Goal: Book appointment/travel/reservation

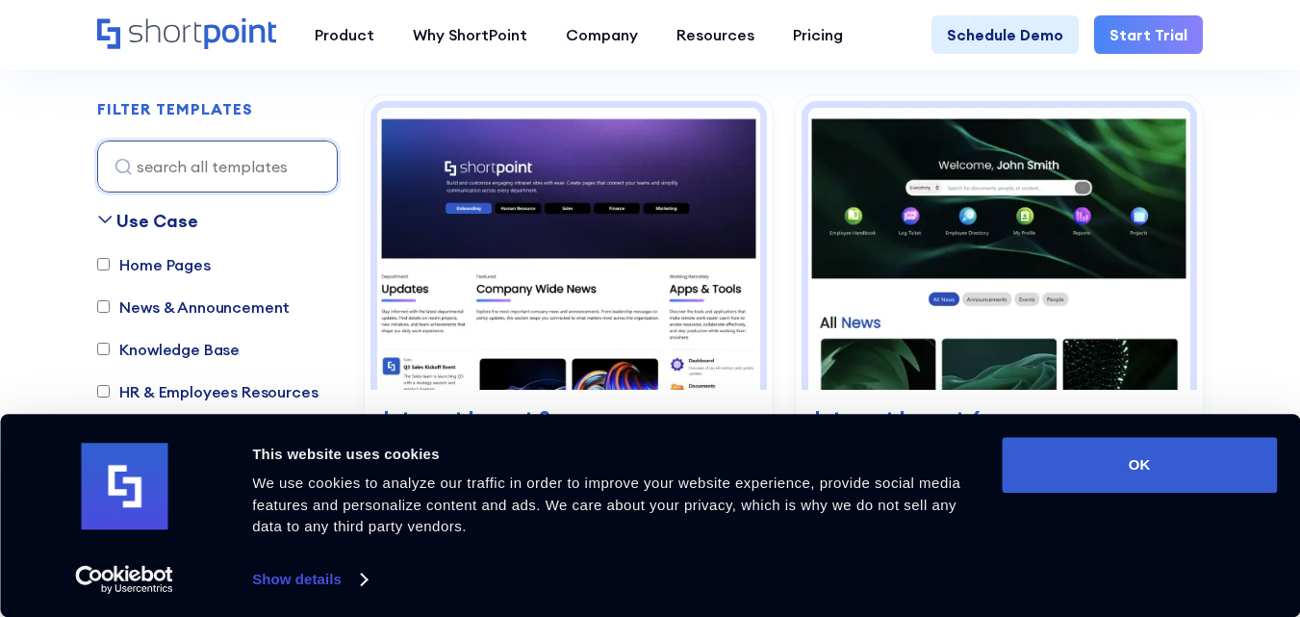
scroll to position [578, 0]
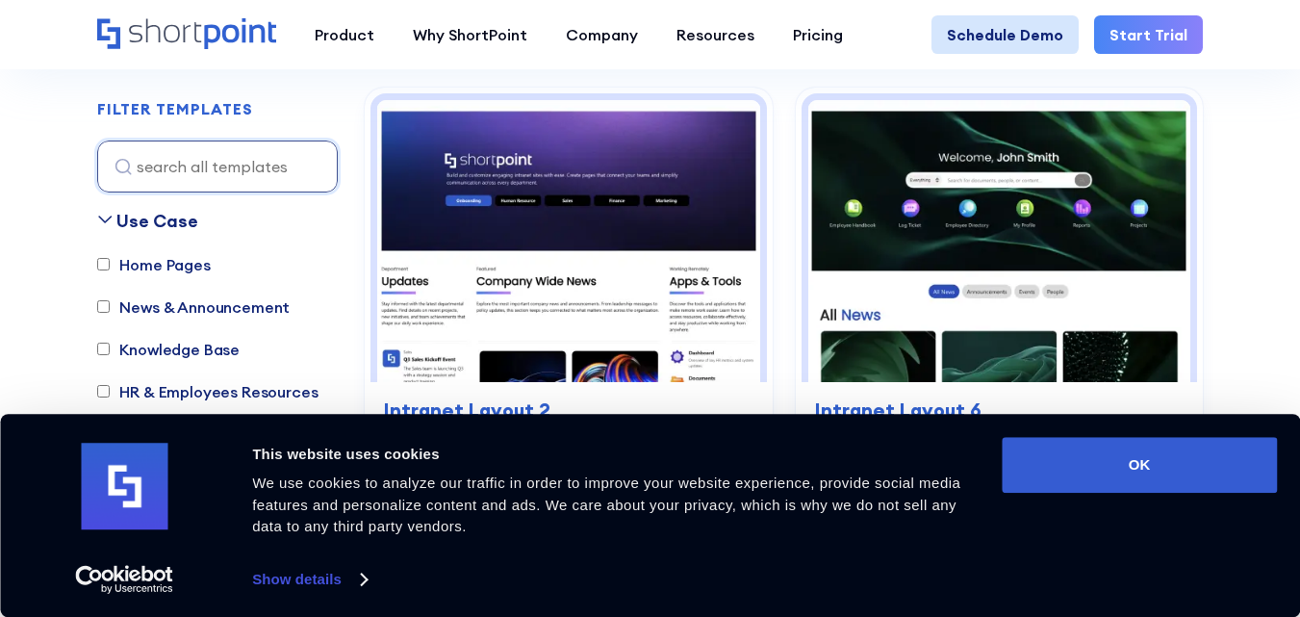
click at [1007, 24] on link "Schedule Demo" at bounding box center [1005, 34] width 147 height 39
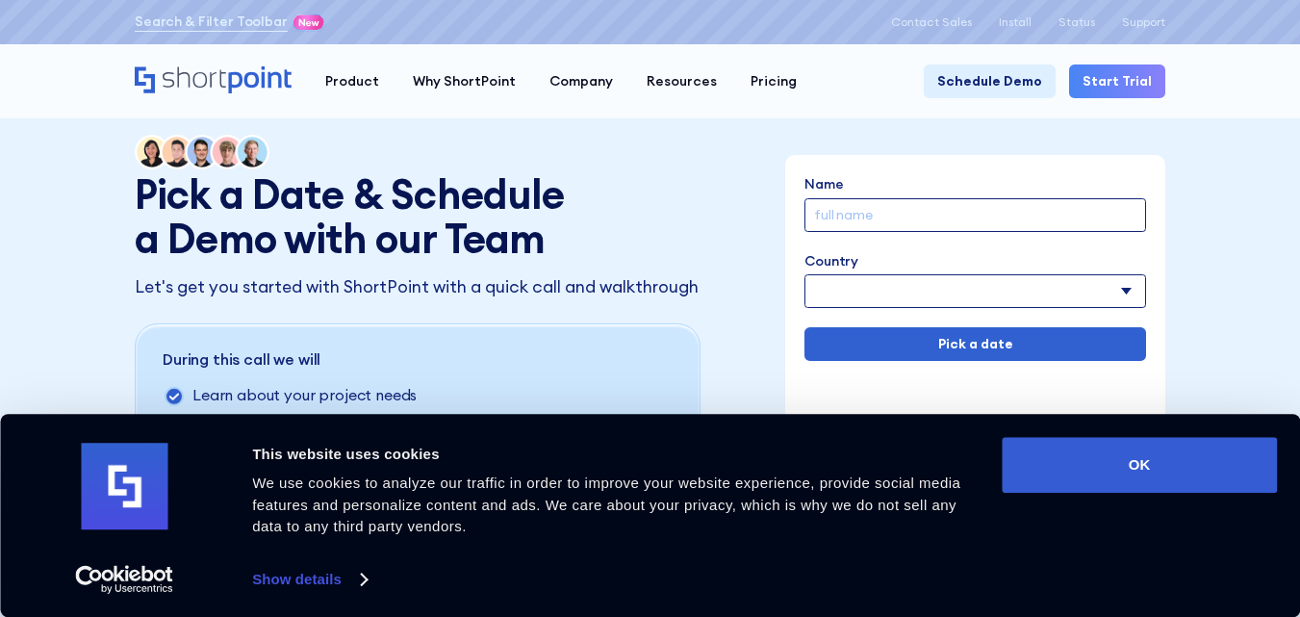
click at [917, 218] on input "Name" at bounding box center [976, 215] width 342 height 34
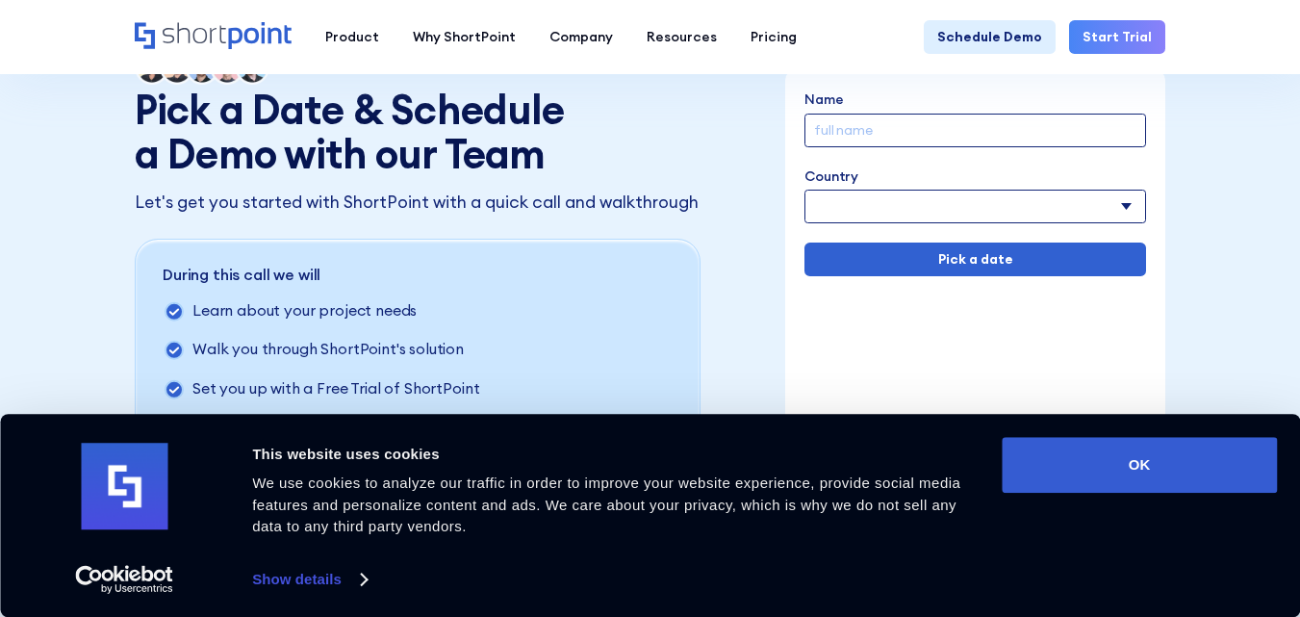
scroll to position [96, 0]
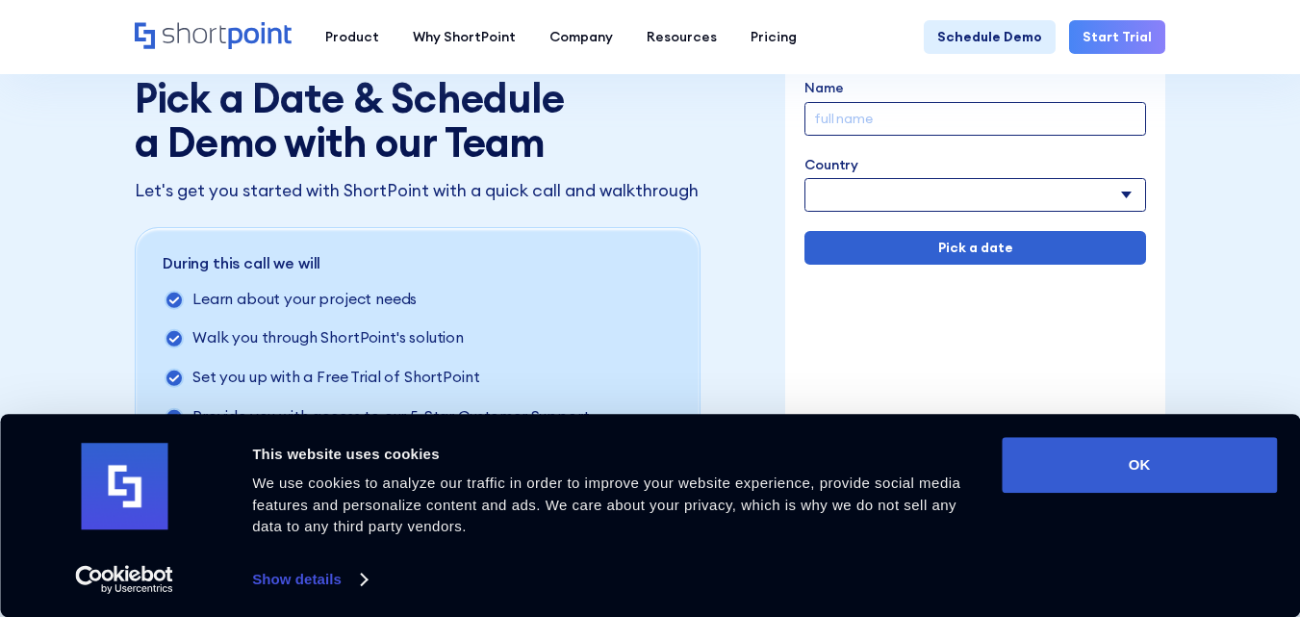
paste input "Paul K. Ropp"
type input "Paul K. Ropp"
click at [934, 200] on select "Afghanistan Albania Algeria American Samoa Andorra Angola Anguilla Argentina Ar…" at bounding box center [976, 195] width 342 height 34
select select "Anguilla"
click at [805, 178] on select "Afghanistan Albania Algeria American Samoa Andorra Angola Anguilla Argentina Ar…" at bounding box center [976, 195] width 342 height 34
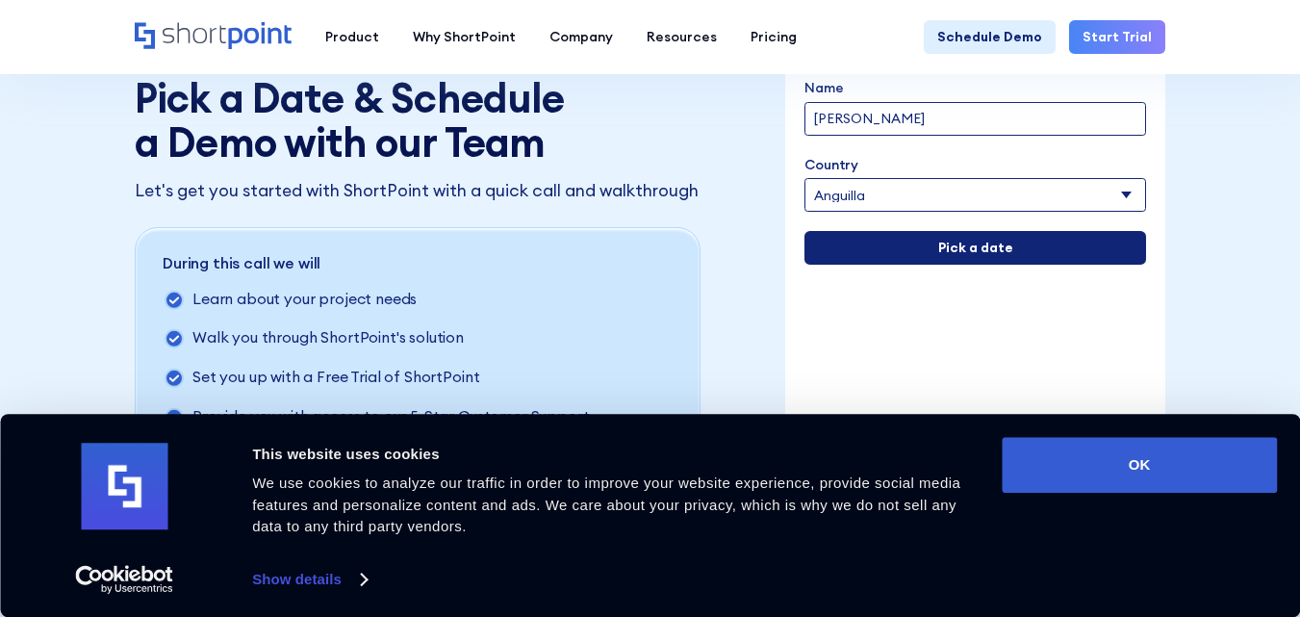
click at [954, 239] on input "Pick a date" at bounding box center [976, 248] width 342 height 34
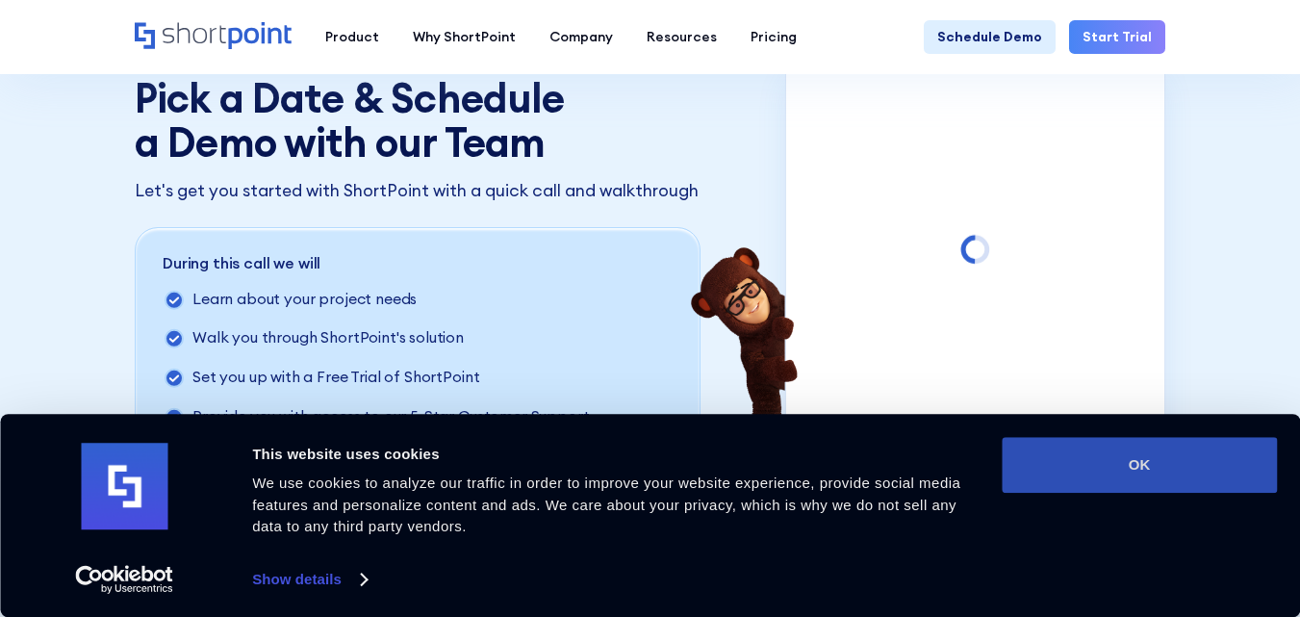
click at [1101, 452] on button "OK" at bounding box center [1139, 465] width 275 height 56
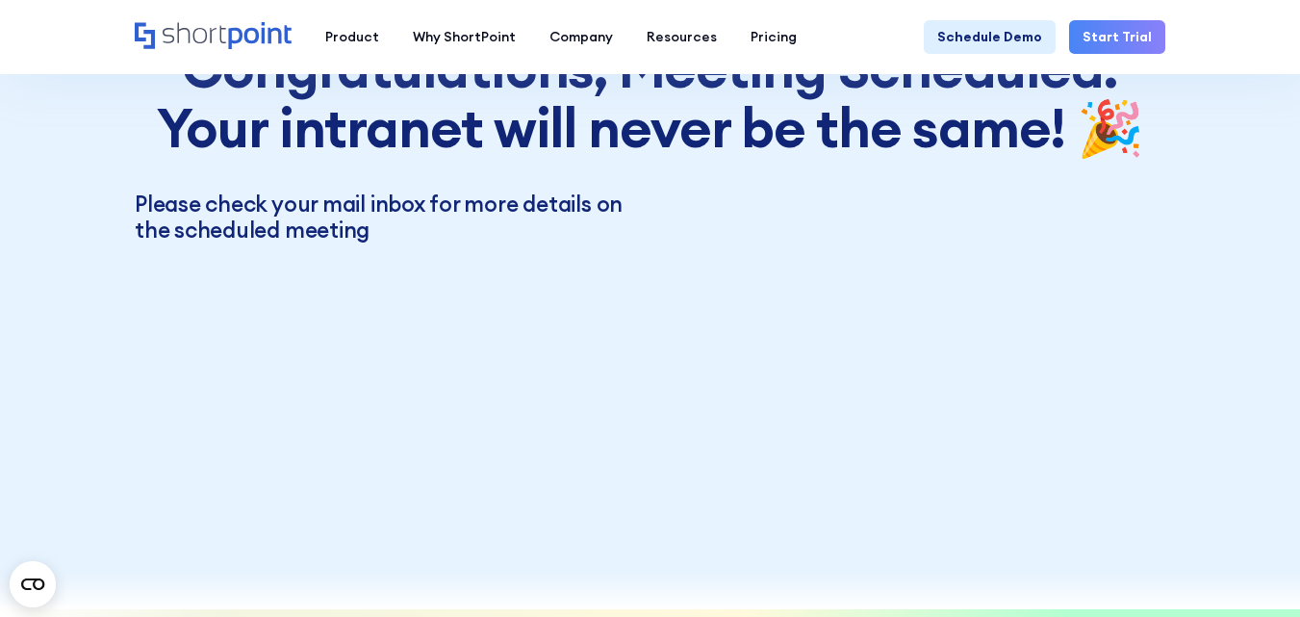
scroll to position [0, 0]
